Goal: Check status

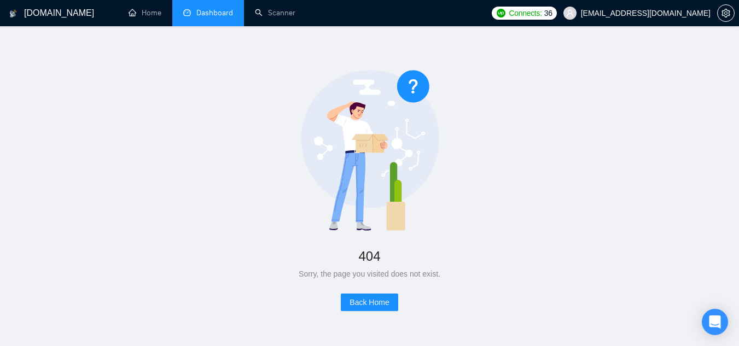
click at [214, 15] on link "Dashboard" at bounding box center [208, 12] width 50 height 9
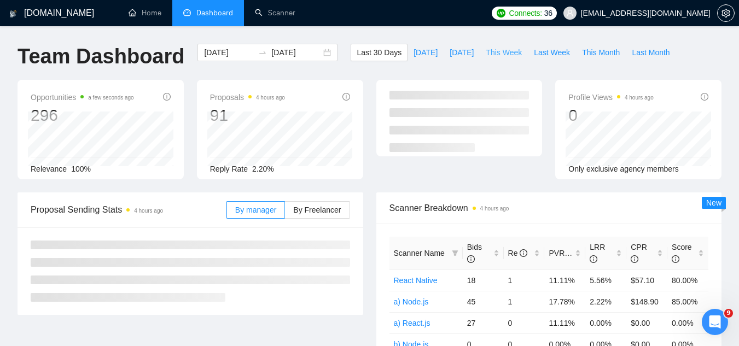
click at [494, 54] on span "This Week" at bounding box center [504, 52] width 36 height 12
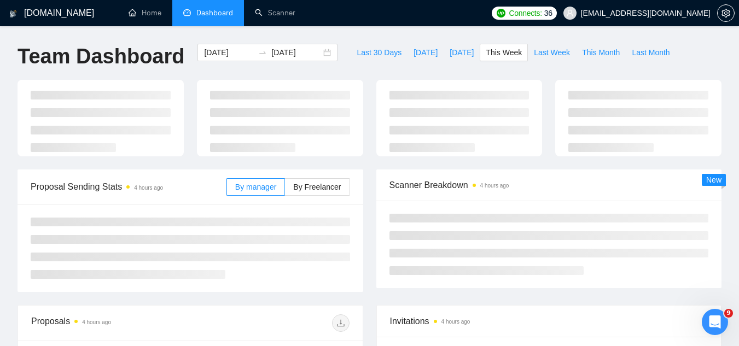
type input "[DATE]"
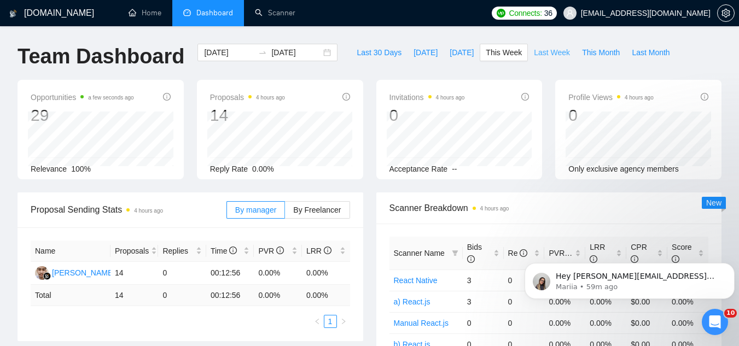
click at [534, 54] on span "Last Week" at bounding box center [552, 52] width 36 height 12
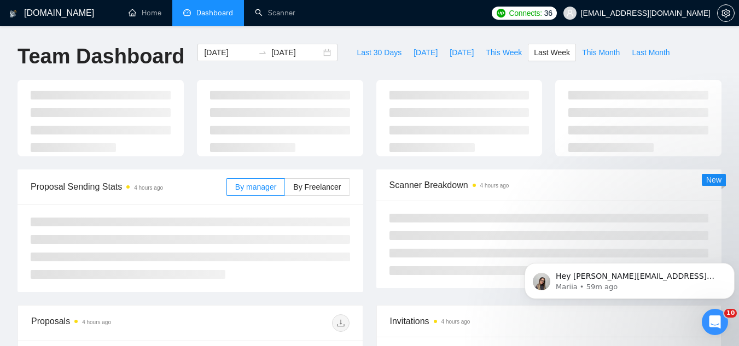
type input "[DATE]"
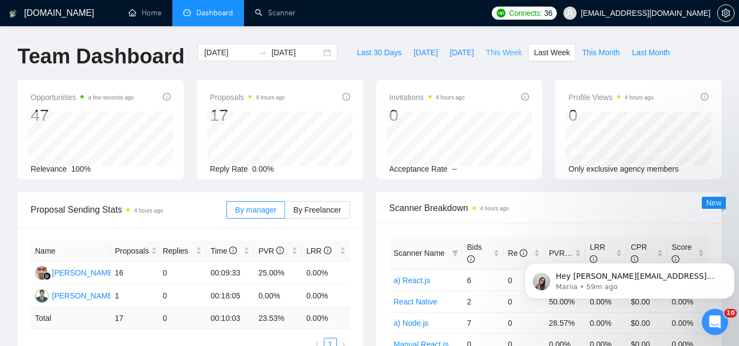
click at [486, 53] on span "This Week" at bounding box center [504, 52] width 36 height 12
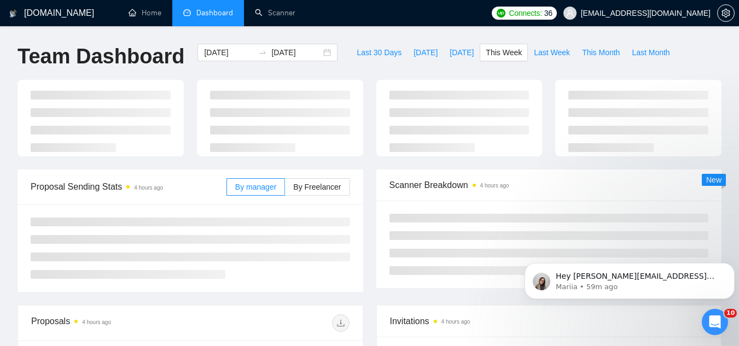
type input "[DATE]"
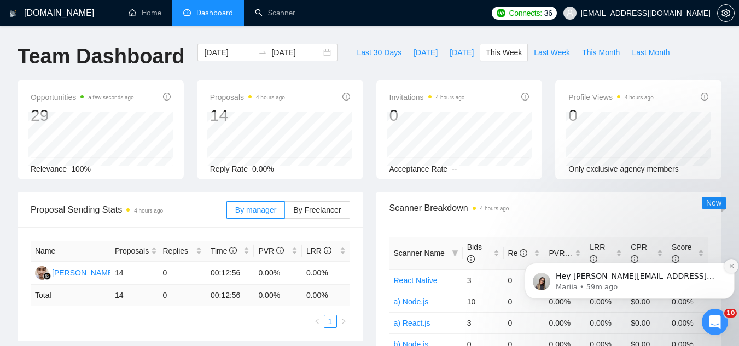
click at [727, 267] on button "Dismiss notification" at bounding box center [731, 266] width 14 height 14
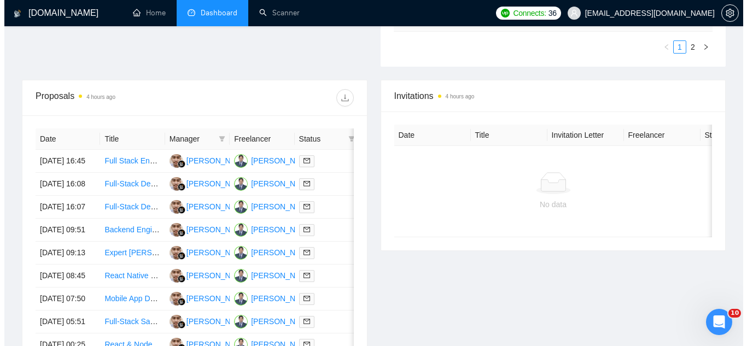
scroll to position [383, 0]
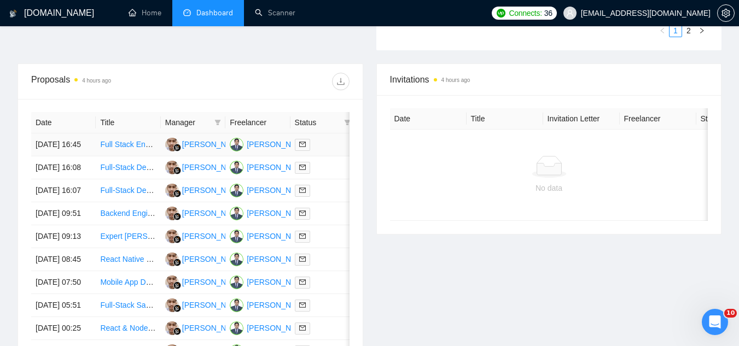
click at [152, 156] on td "Full Stack Engineer (Next.js + Node, Python, Flask, PostgreSQL) for Fluid, Ongo…" at bounding box center [128, 144] width 65 height 23
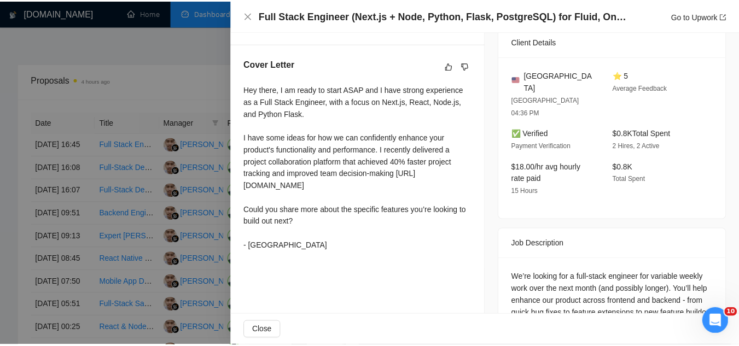
scroll to position [209, 0]
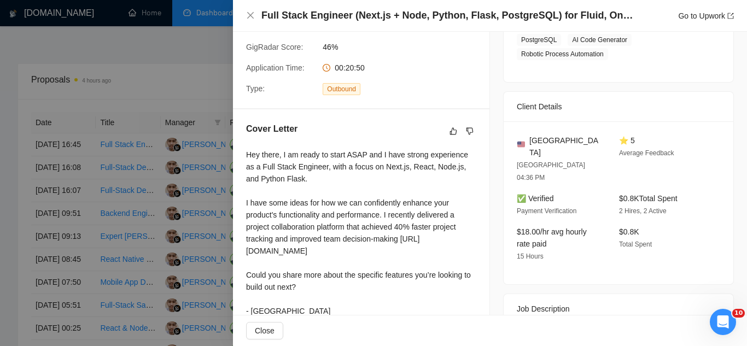
click at [180, 79] on div at bounding box center [373, 173] width 747 height 346
